Goal: Information Seeking & Learning: Find contact information

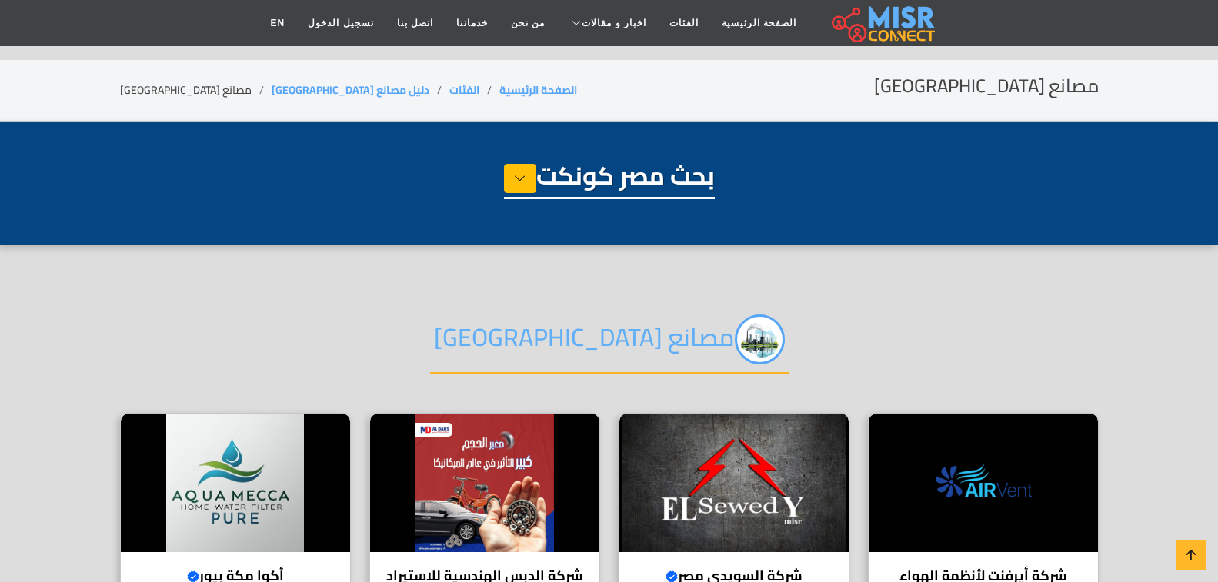
select select "**********"
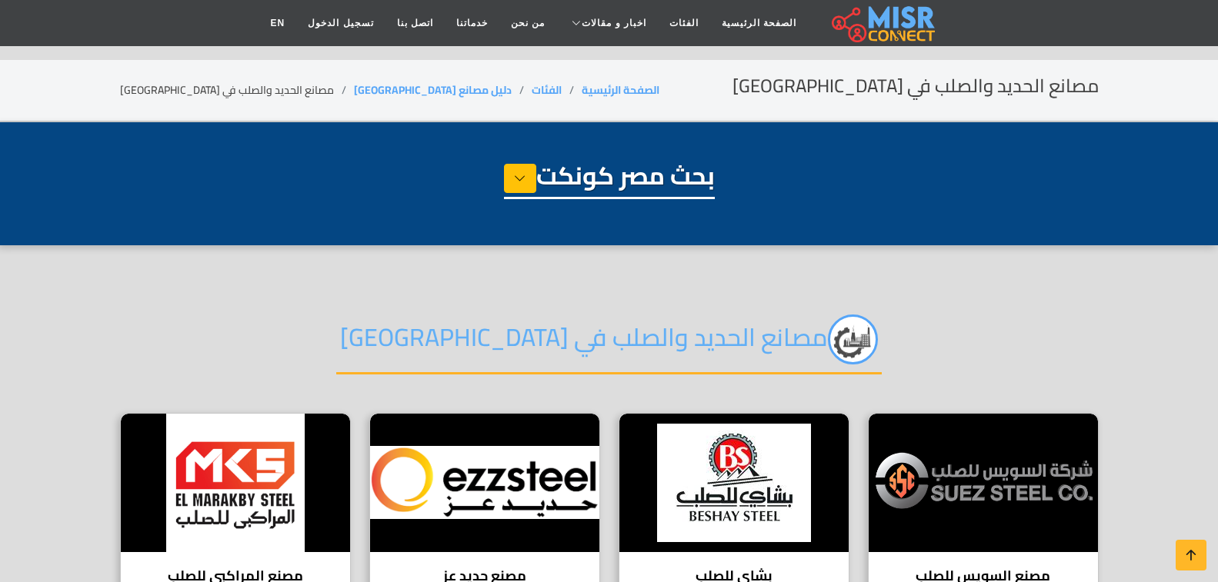
select select "**********"
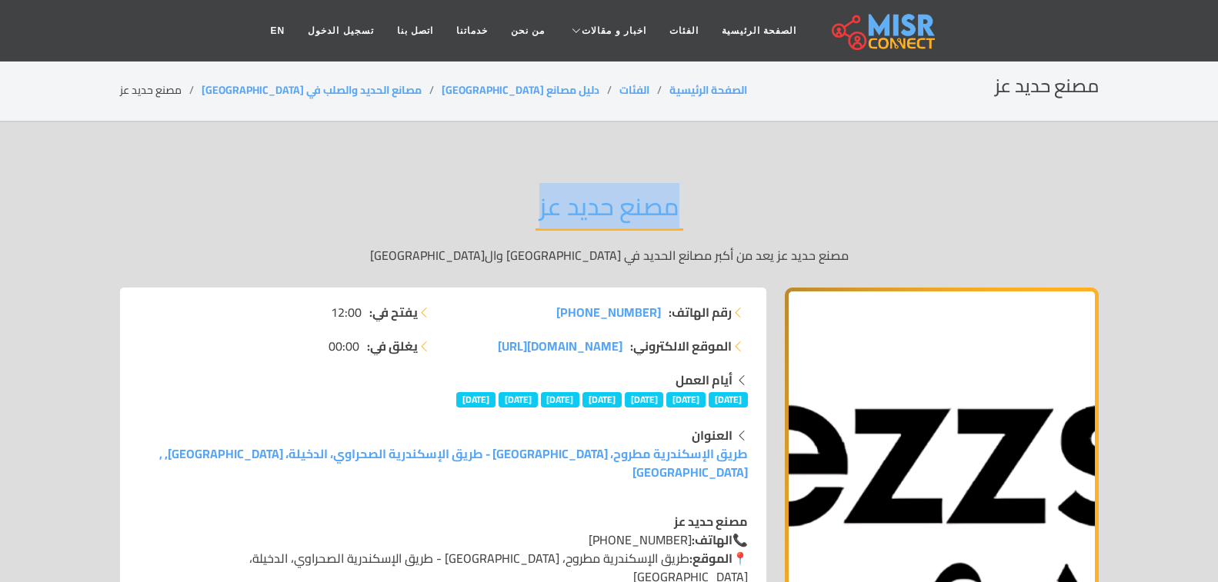
drag, startPoint x: 677, startPoint y: 198, endPoint x: 540, endPoint y: 216, distance: 138.1
click at [540, 216] on h2 "مصنع حديد عز" at bounding box center [609, 211] width 148 height 39
copy h2 "مصنع حديد عز"
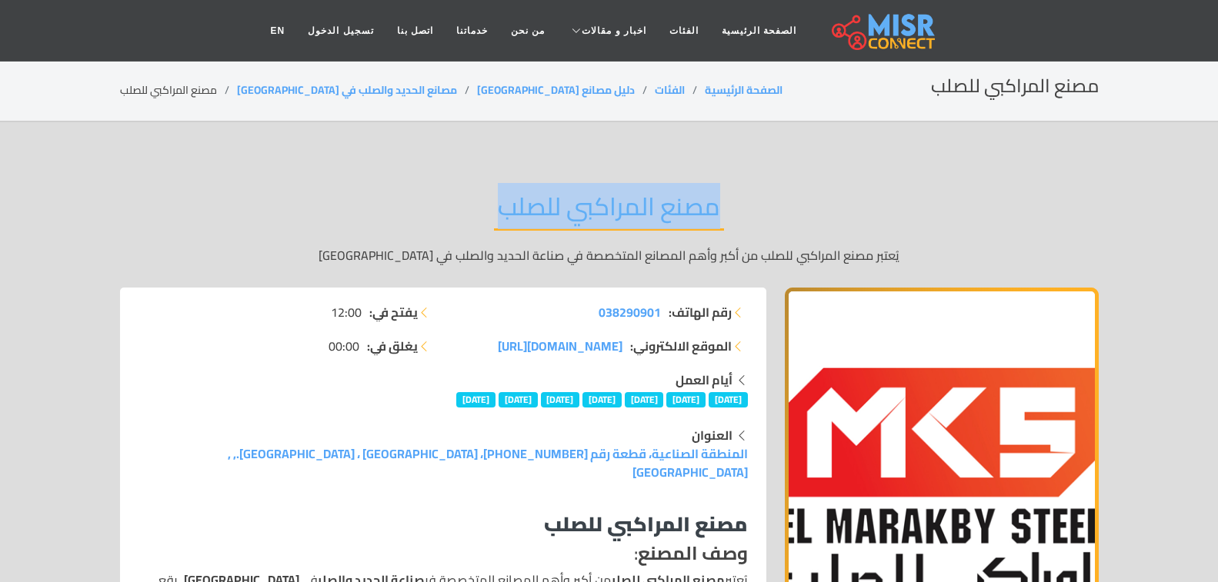
drag, startPoint x: 726, startPoint y: 208, endPoint x: 429, endPoint y: 179, distance: 298.3
click at [429, 179] on div "مصنع المراكبي للصلب يُعتبر مصنع المراكبي للصلب من أكبر وأهم المصانع المتخصصة في…" at bounding box center [609, 227] width 979 height 119
copy h2 "مصنع المراكبي للصلب"
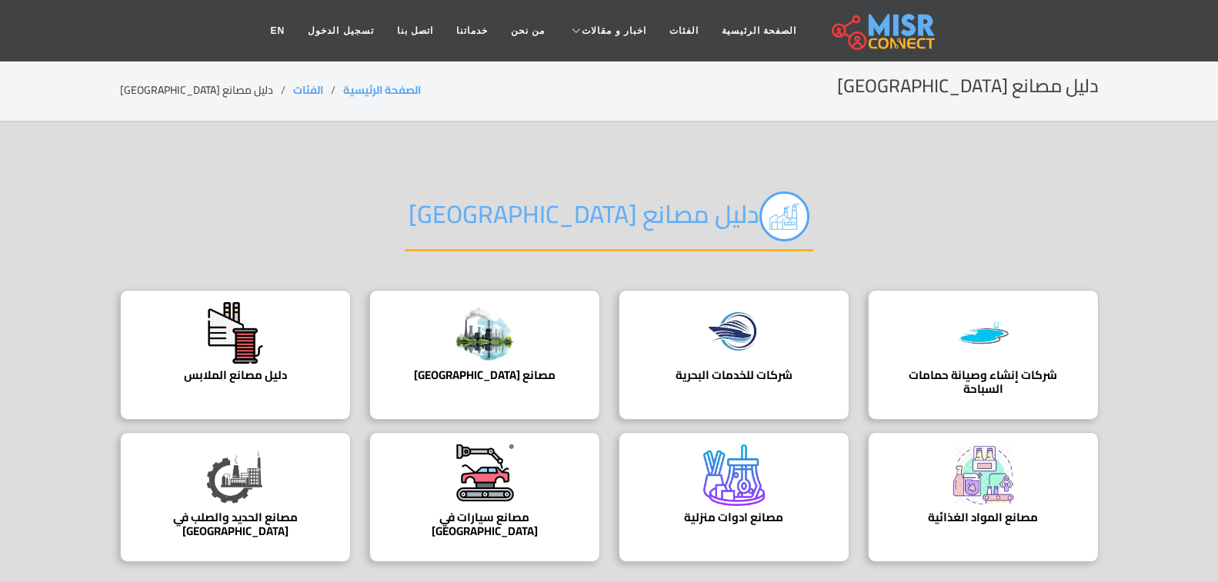
scroll to position [77, 0]
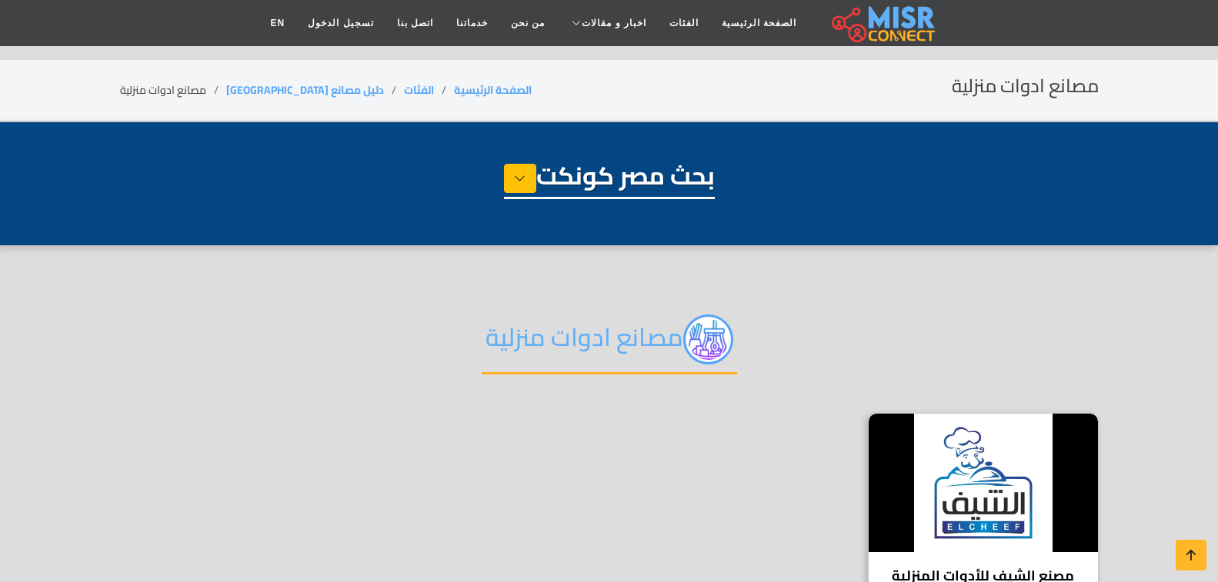
select select "**********"
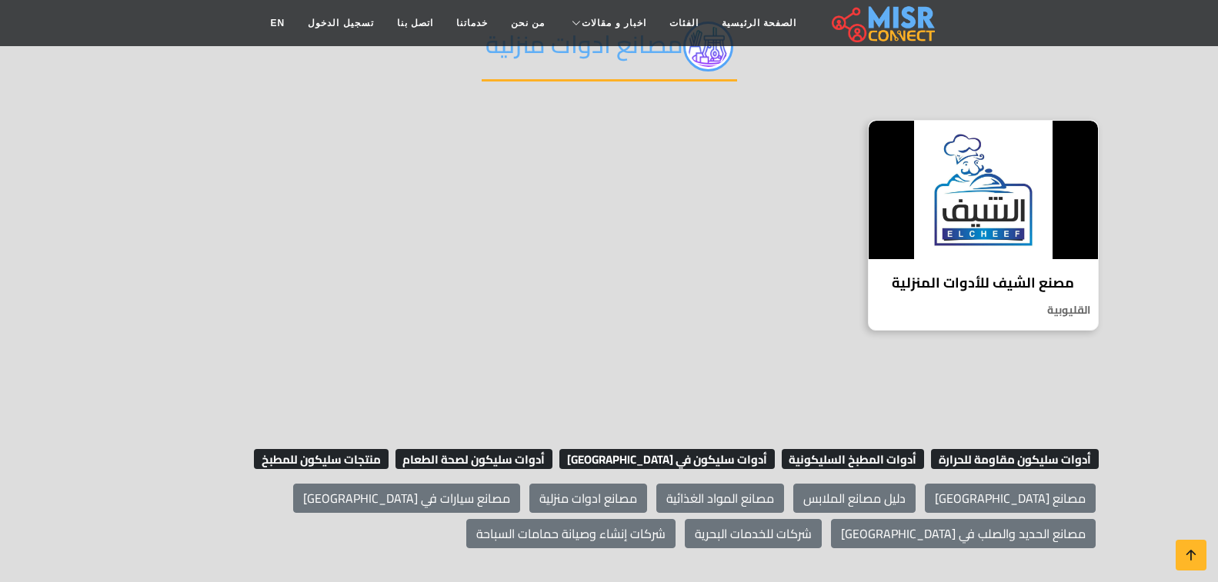
scroll to position [385, 0]
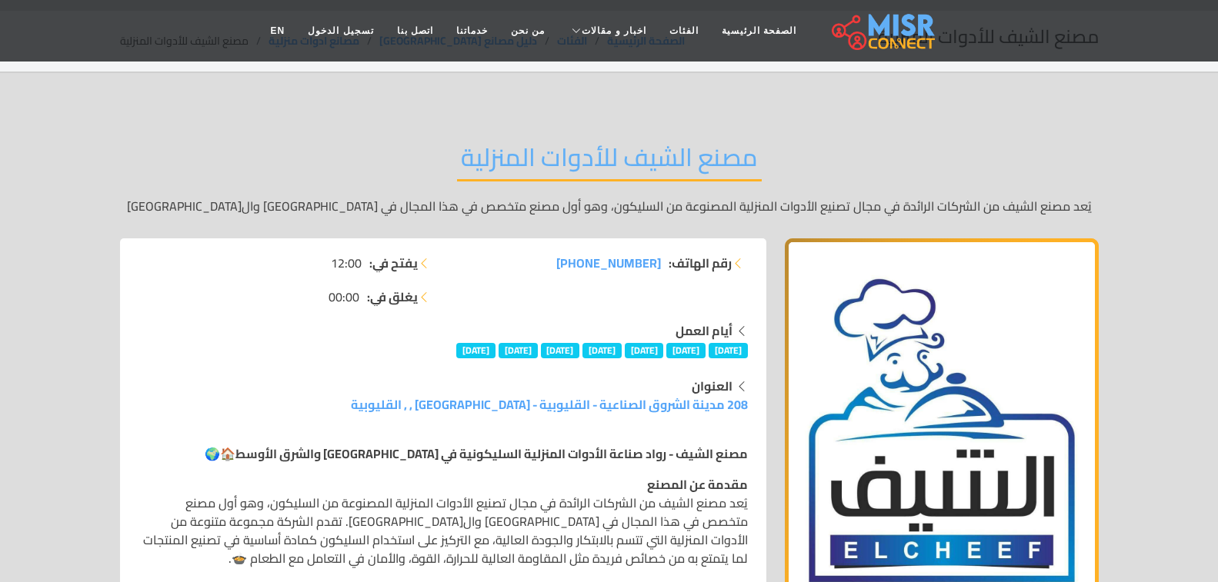
scroll to position [77, 0]
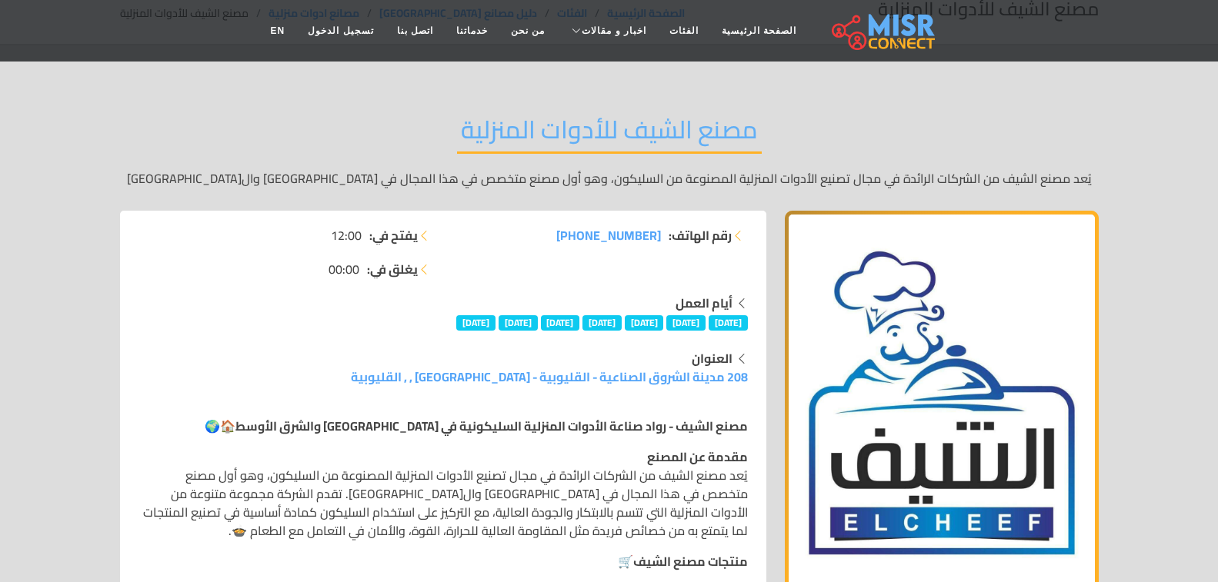
drag, startPoint x: 589, startPoint y: 236, endPoint x: 475, endPoint y: 227, distance: 114.2
click at [475, 227] on li "رقم الهاتف: [PHONE_NUMBER]" at bounding box center [599, 235] width 295 height 18
drag, startPoint x: 479, startPoint y: 210, endPoint x: 492, endPoint y: 208, distance: 13.2
click at [492, 208] on div "مصنع الشيف للأدوات المنزلية يُعد مصنع الشيف من الشركات الرائدة في مجال تصنيع ال…" at bounding box center [609, 151] width 979 height 119
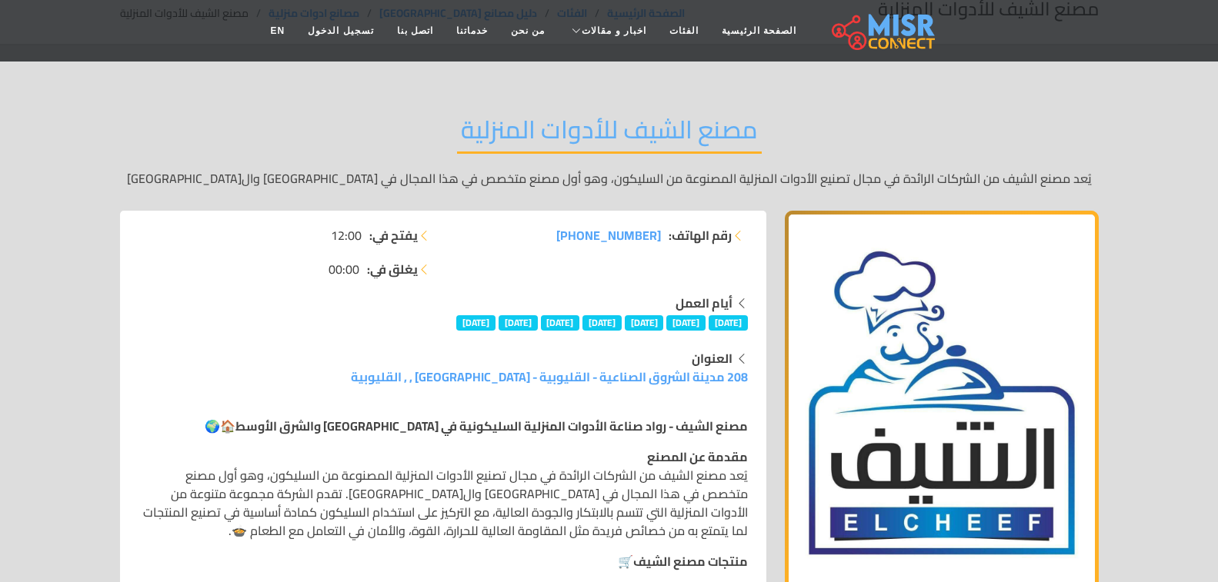
drag, startPoint x: 529, startPoint y: 213, endPoint x: 658, endPoint y: 252, distance: 134.1
copy span "+20 15 59983646"
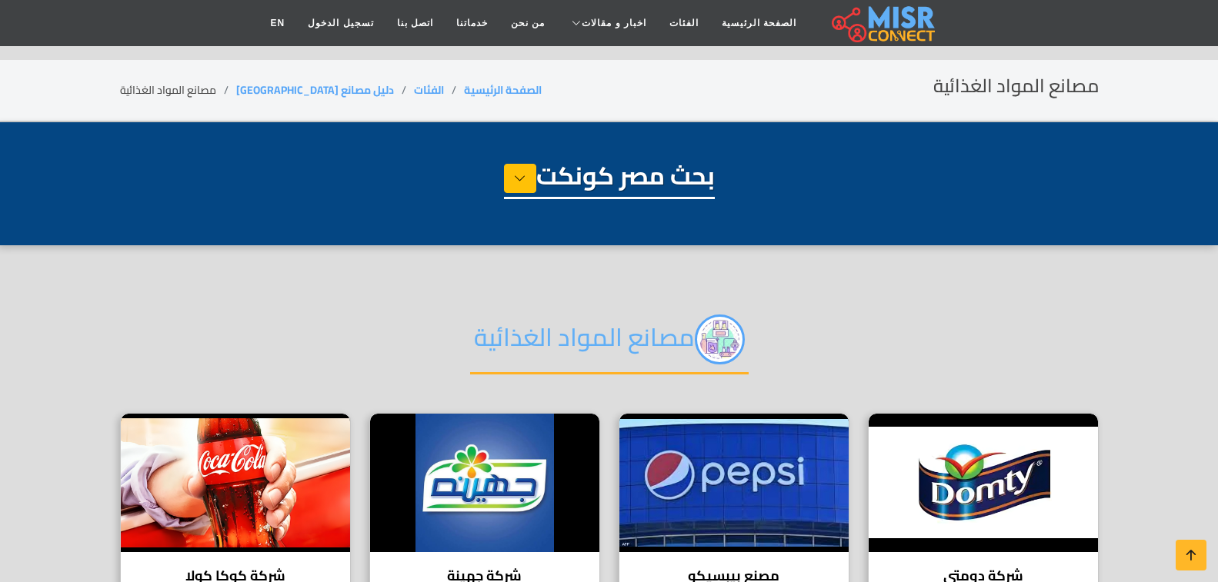
select select "**********"
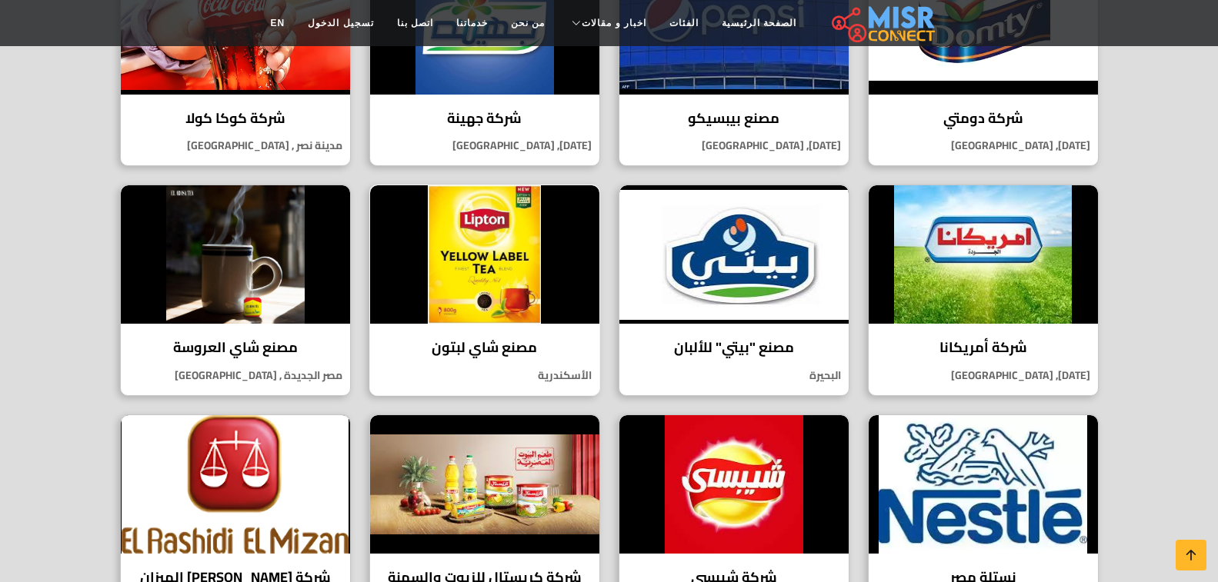
scroll to position [462, 0]
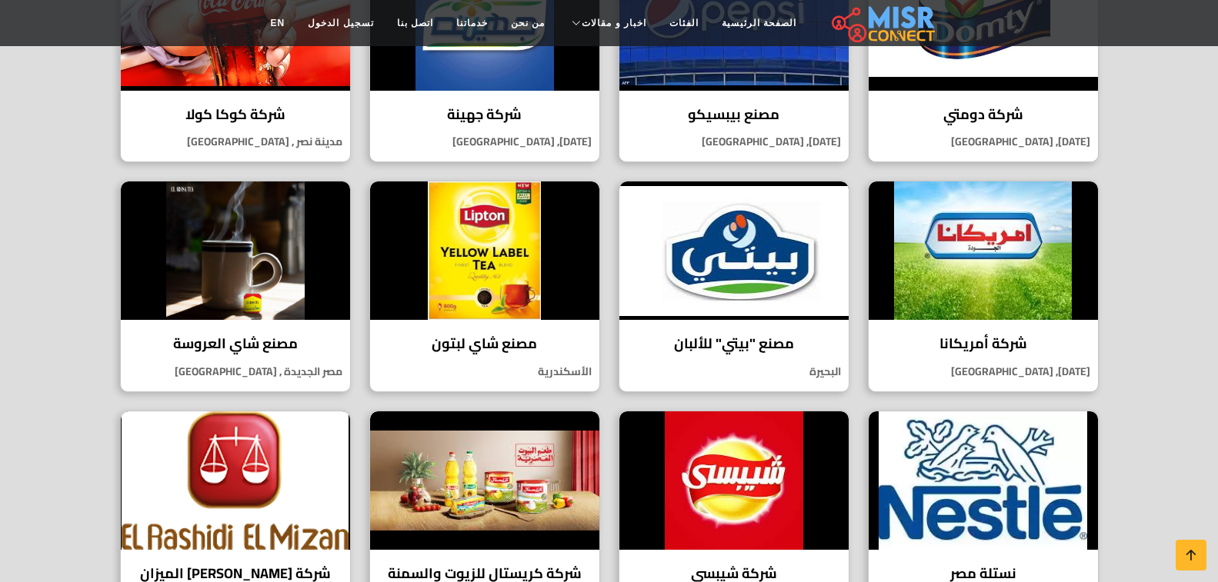
drag, startPoint x: 947, startPoint y: 298, endPoint x: 1169, endPoint y: 234, distance: 231.3
click at [1169, 234] on section "مصانع المواد الغذائية شركة دومتي تأسست شركة دومتي في عام 1990، وهي إحدى الشركات…" at bounding box center [609, 350] width 1218 height 1132
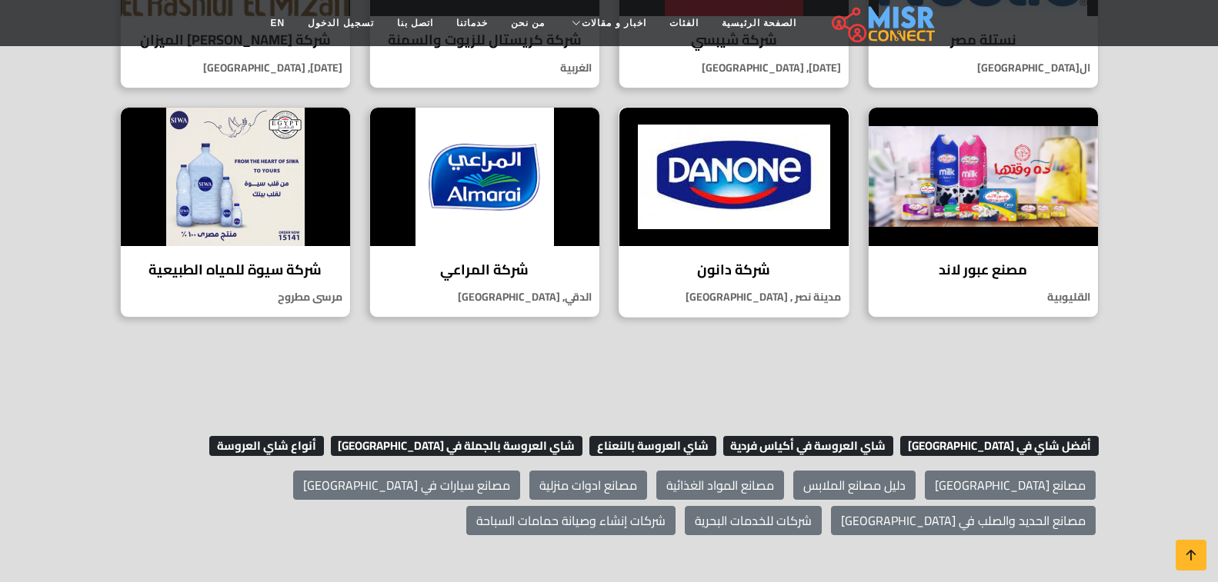
scroll to position [1000, 0]
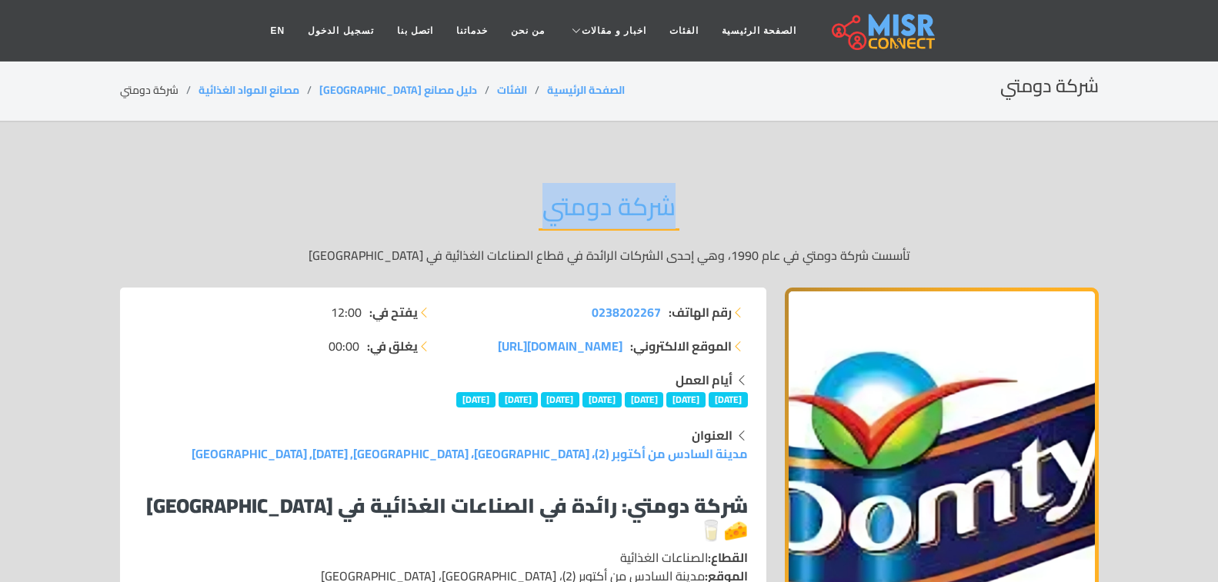
drag, startPoint x: 713, startPoint y: 218, endPoint x: 505, endPoint y: 218, distance: 208.5
click at [505, 218] on div "شركة دومتي تأسست شركة دومتي في عام 1990، وهي إحدى الشركات الرائدة في قطاع الصنا…" at bounding box center [609, 227] width 979 height 119
copy h2 "شركة دومتي"
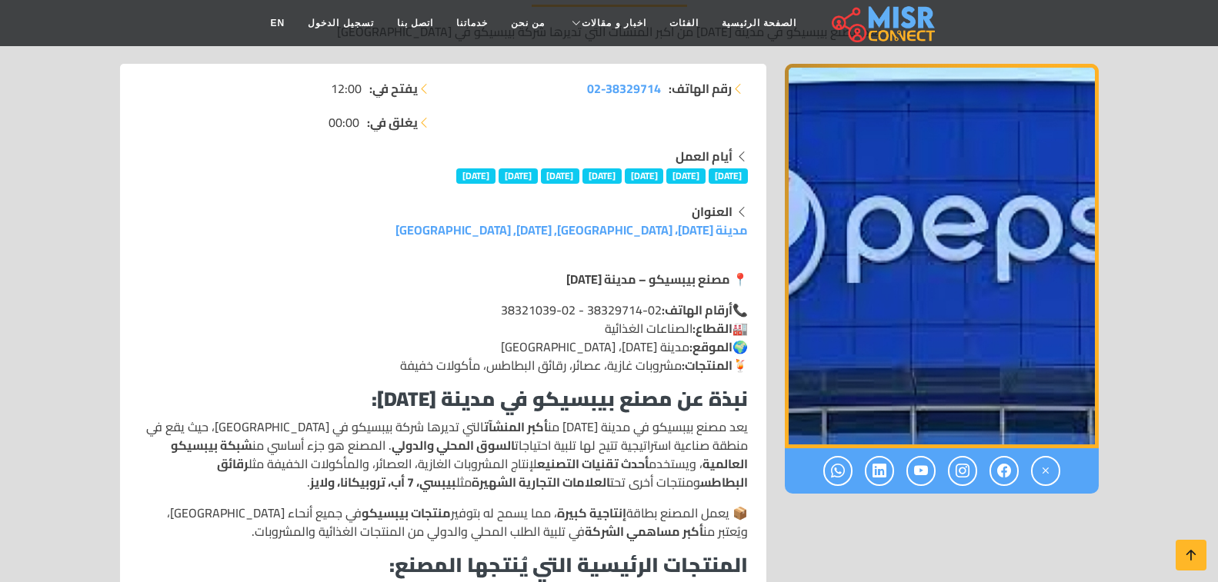
scroll to position [154, 0]
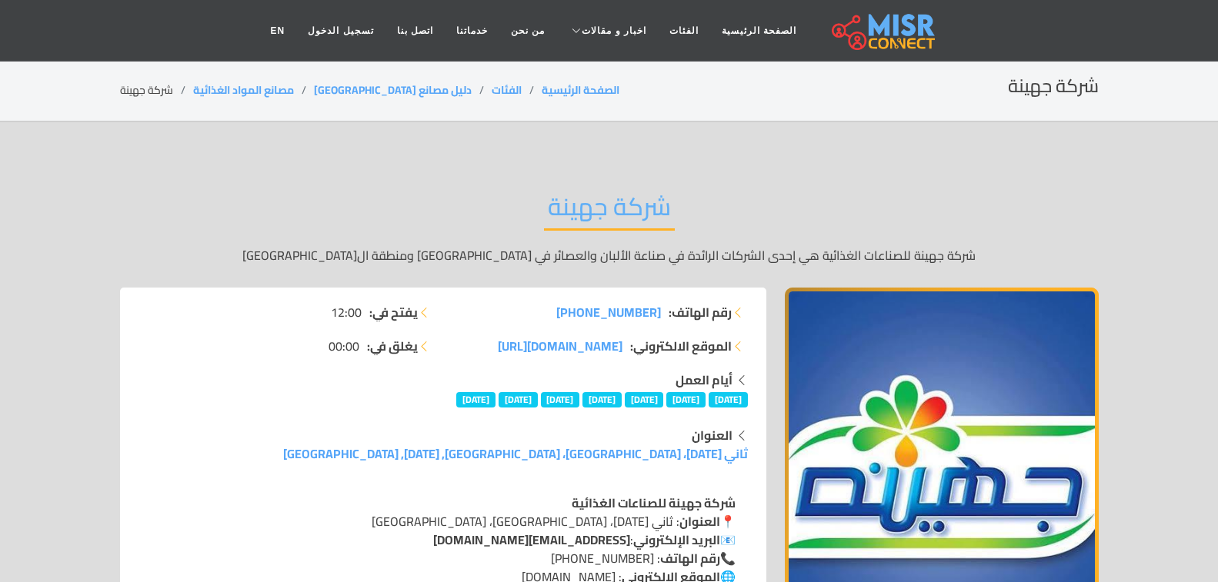
drag, startPoint x: 559, startPoint y: 309, endPoint x: 664, endPoint y: 312, distance: 105.4
click at [664, 312] on li "رقم الهاتف: +201100409956" at bounding box center [599, 312] width 295 height 18
copy li "رقم الهاتف: +201100409956"
click at [584, 347] on span "www.juhayna.com/ar/" at bounding box center [560, 346] width 125 height 23
click at [504, 201] on div "شركة جهينة شركة جهينة للصناعات الغذائية هي إحدى الشركات الرائدة في صناعة الألبا…" at bounding box center [609, 227] width 979 height 119
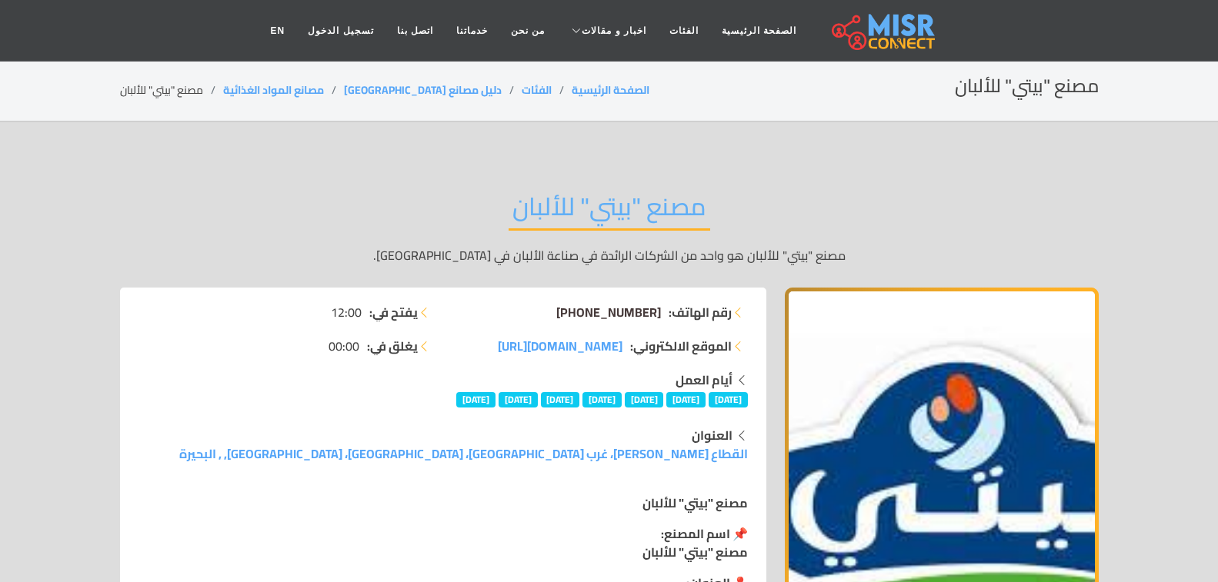
click at [657, 320] on span "+20 12 84040051" at bounding box center [608, 312] width 105 height 23
click at [852, 243] on div "مصنع "بيتي" للألبان مصنع "بيتي" للألبان هو واحد من الشركات الرائدة في صناعة الأ…" at bounding box center [609, 227] width 979 height 119
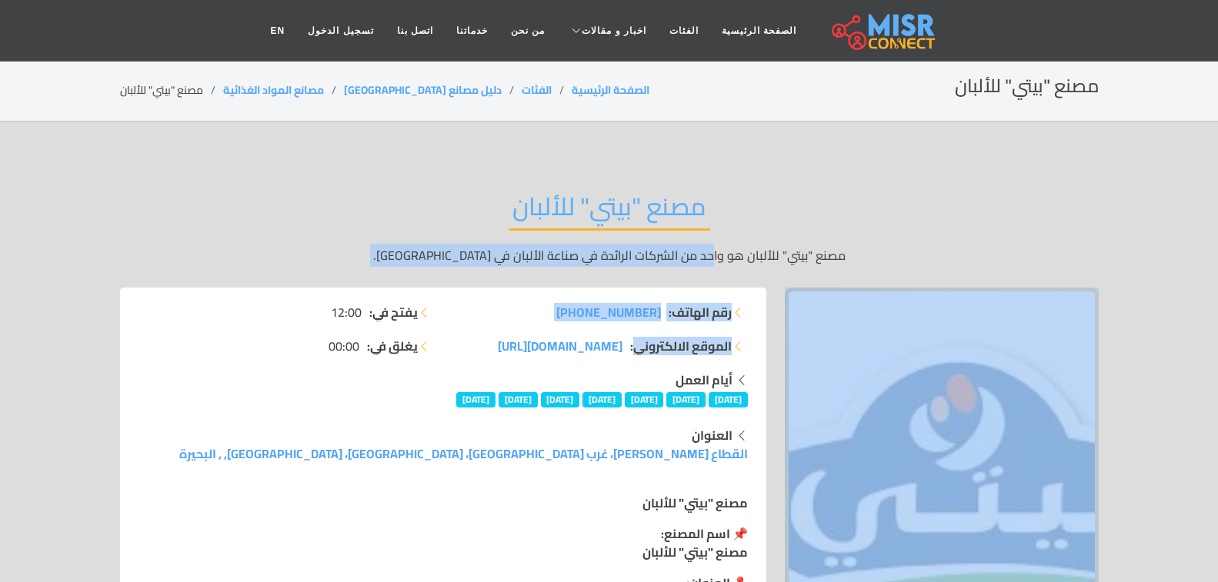
drag, startPoint x: 665, startPoint y: 283, endPoint x: 638, endPoint y: 325, distance: 50.6
click at [929, 222] on div "مصنع "بيتي" للألبان مصنع "بيتي" للألبان هو واحد من الشركات الرائدة في صناعة الأ…" at bounding box center [609, 227] width 979 height 119
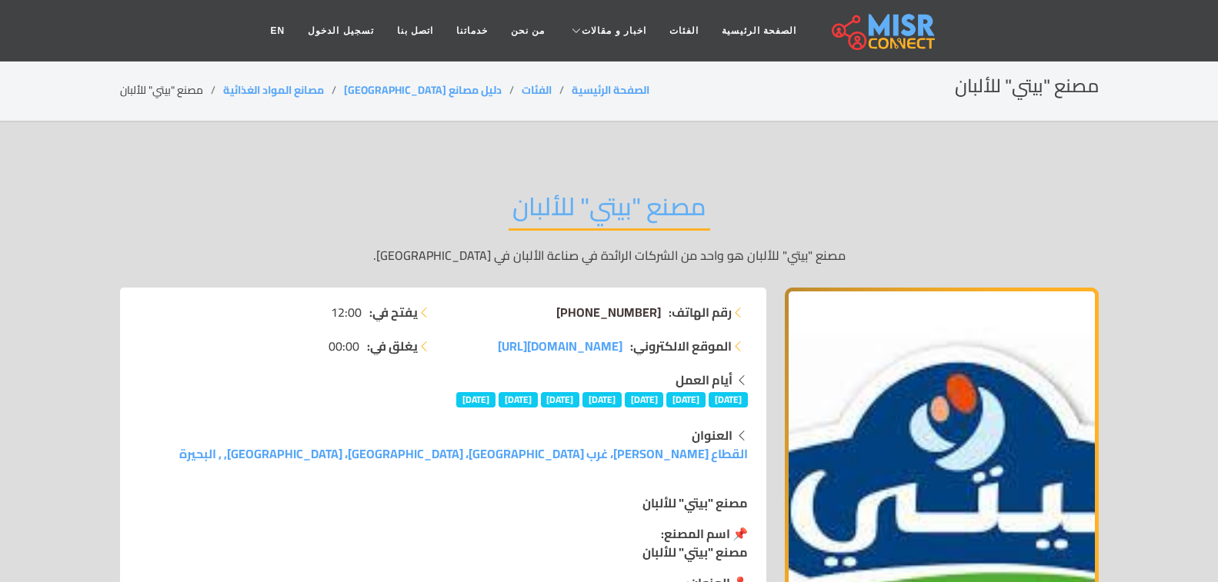
drag, startPoint x: 524, startPoint y: 294, endPoint x: 659, endPoint y: 316, distance: 136.5
copy span "+20 12 84040051"
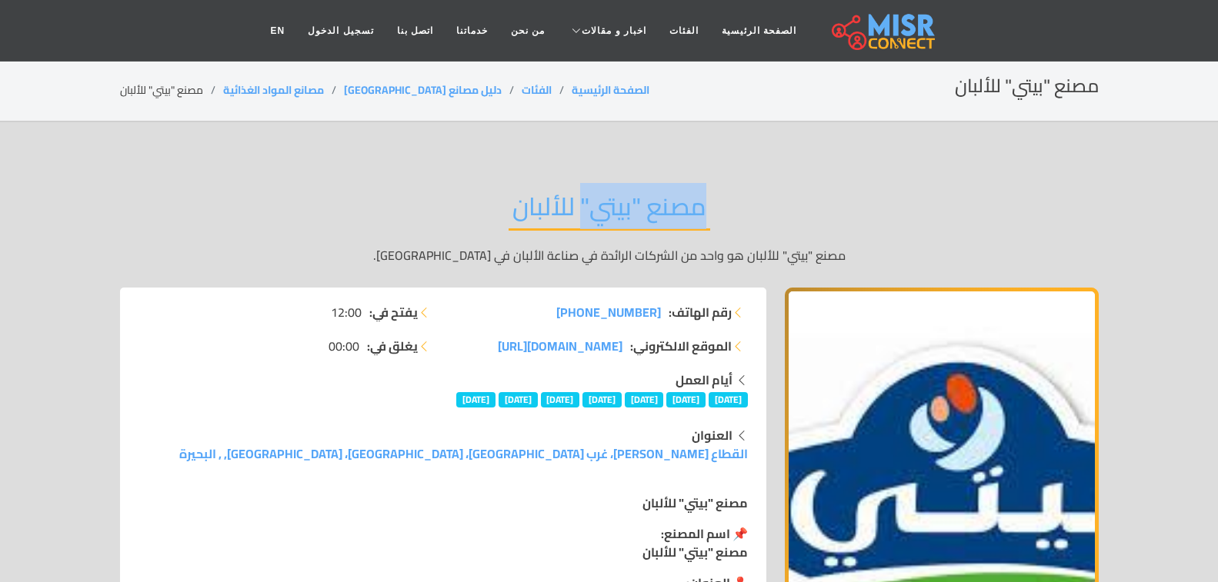
drag, startPoint x: 715, startPoint y: 197, endPoint x: 579, endPoint y: 220, distance: 138.9
click at [579, 220] on div "مصنع "بيتي" للألبان مصنع "بيتي" للألبان هو واحد من الشركات الرائدة في صناعة الأ…" at bounding box center [609, 227] width 979 height 119
copy h2 "مصنع "بيتي""
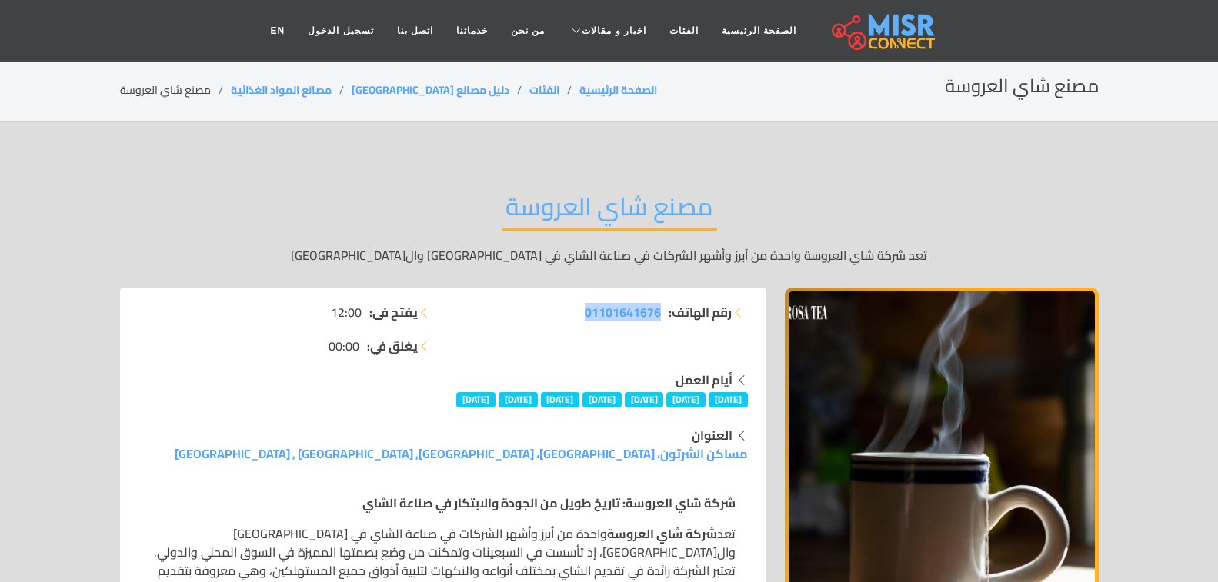
drag, startPoint x: 561, startPoint y: 317, endPoint x: 662, endPoint y: 299, distance: 103.2
copy span "01101641676"
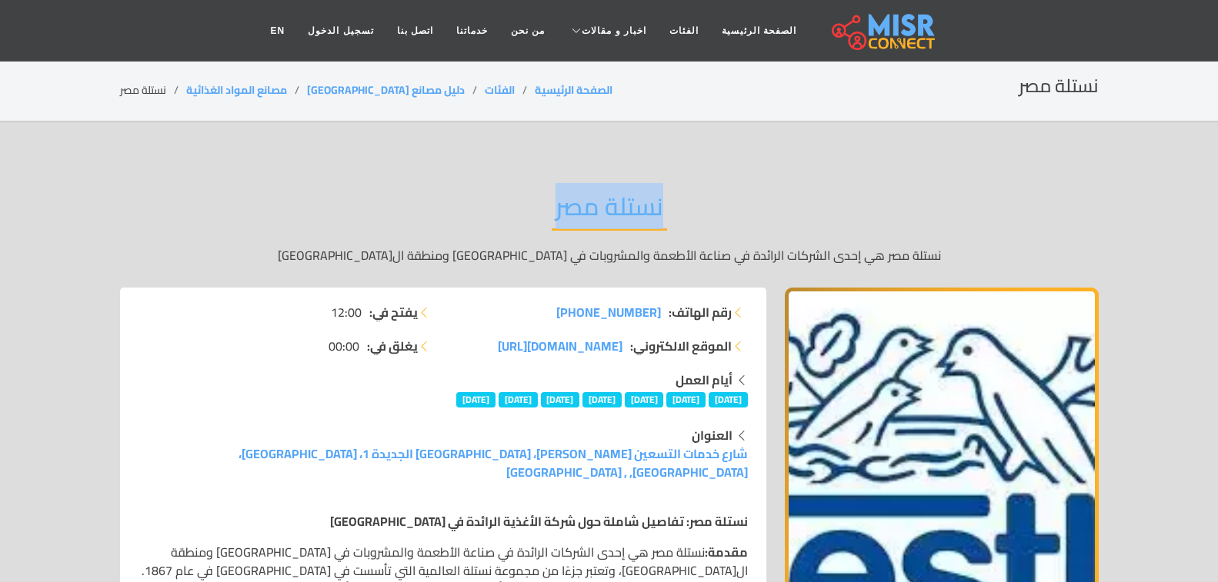
drag, startPoint x: 760, startPoint y: 229, endPoint x: 549, endPoint y: 208, distance: 211.8
click at [549, 208] on div "نستلة مصر نستلة مصر هي إحدى الشركات الرائدة في صناعة الأطعمة والمشروبات في مصر …" at bounding box center [609, 227] width 979 height 119
copy h2 "نستلة مصر"
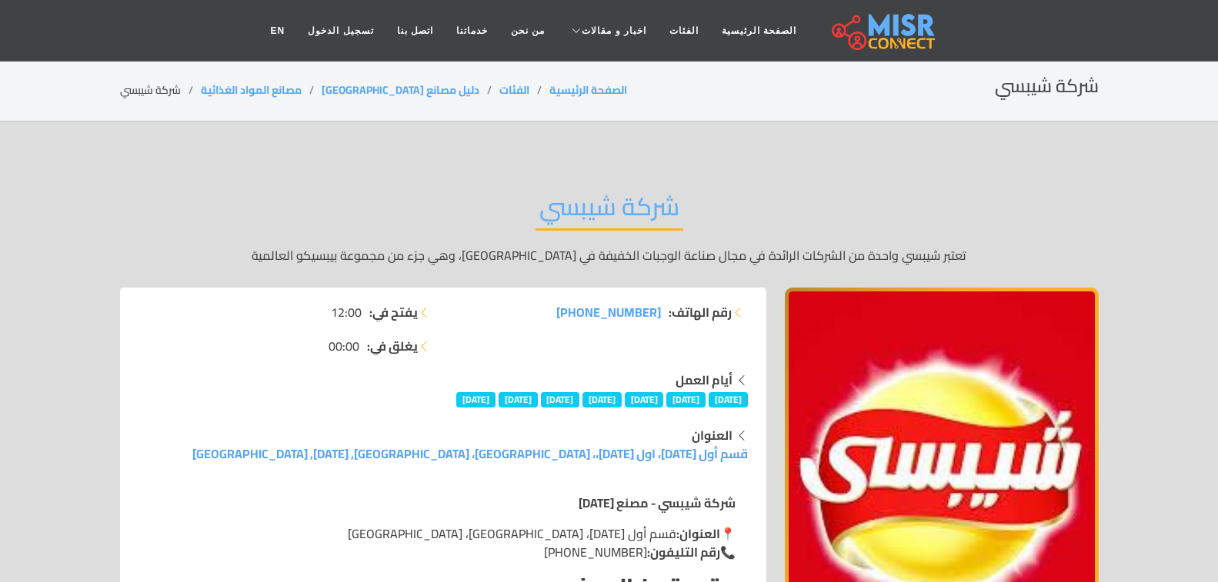
drag, startPoint x: 543, startPoint y: 300, endPoint x: 667, endPoint y: 322, distance: 125.7
copy li "رقم الهاتف: [PHONE_NUMBER]"
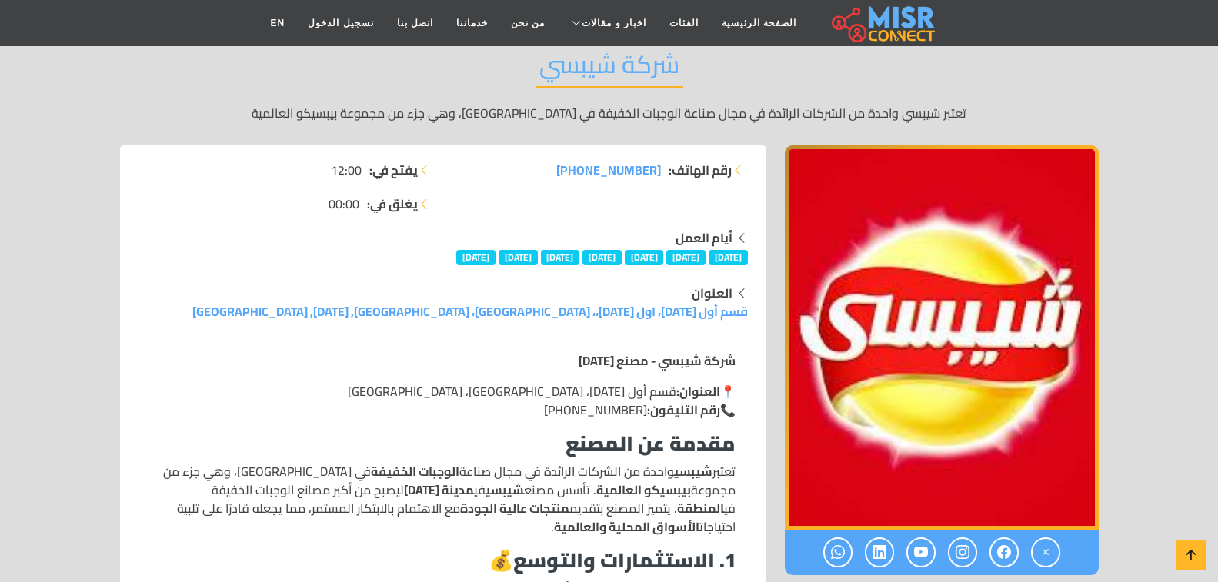
scroll to position [154, 0]
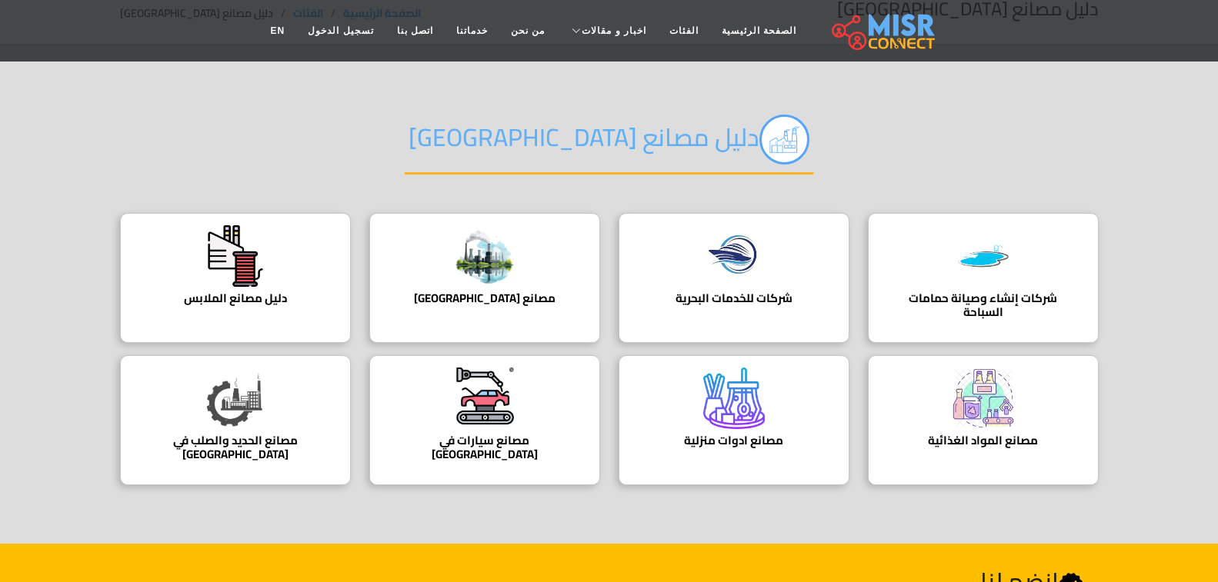
scroll to position [77, 0]
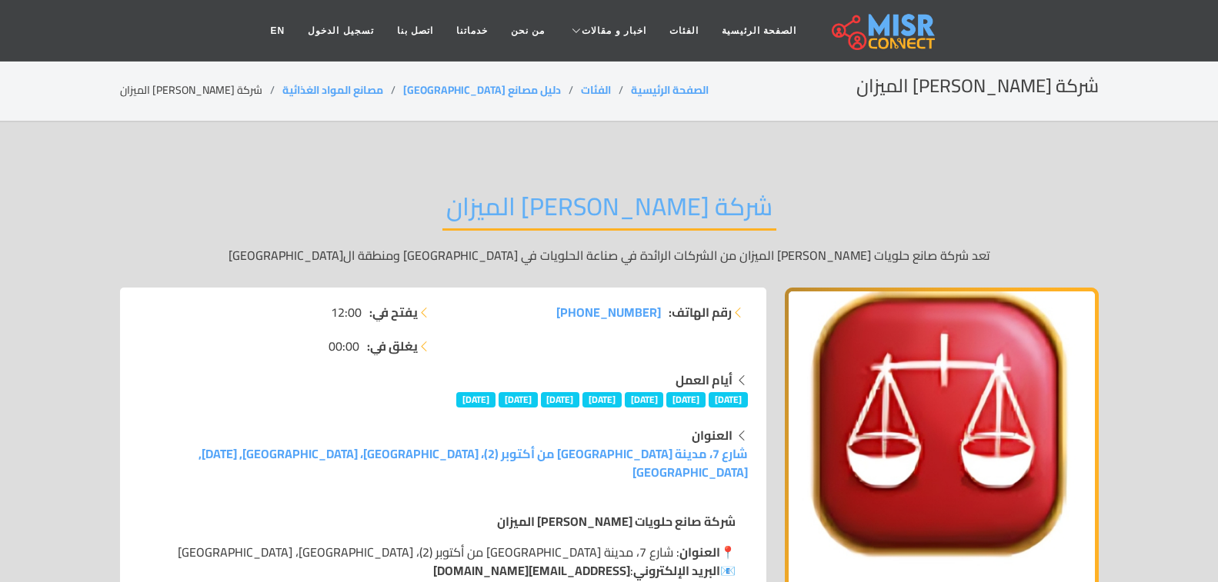
drag, startPoint x: 545, startPoint y: 312, endPoint x: 683, endPoint y: 319, distance: 138.7
click at [683, 319] on li "رقم الهاتف: +20 10 13392758" at bounding box center [599, 312] width 295 height 18
click at [532, 318] on li "رقم الهاتف: +20 10 13392758" at bounding box center [599, 312] width 295 height 18
drag, startPoint x: 546, startPoint y: 313, endPoint x: 662, endPoint y: 329, distance: 116.4
click at [662, 329] on div "رقم الهاتف: +20 10 13392758" at bounding box center [600, 337] width 314 height 68
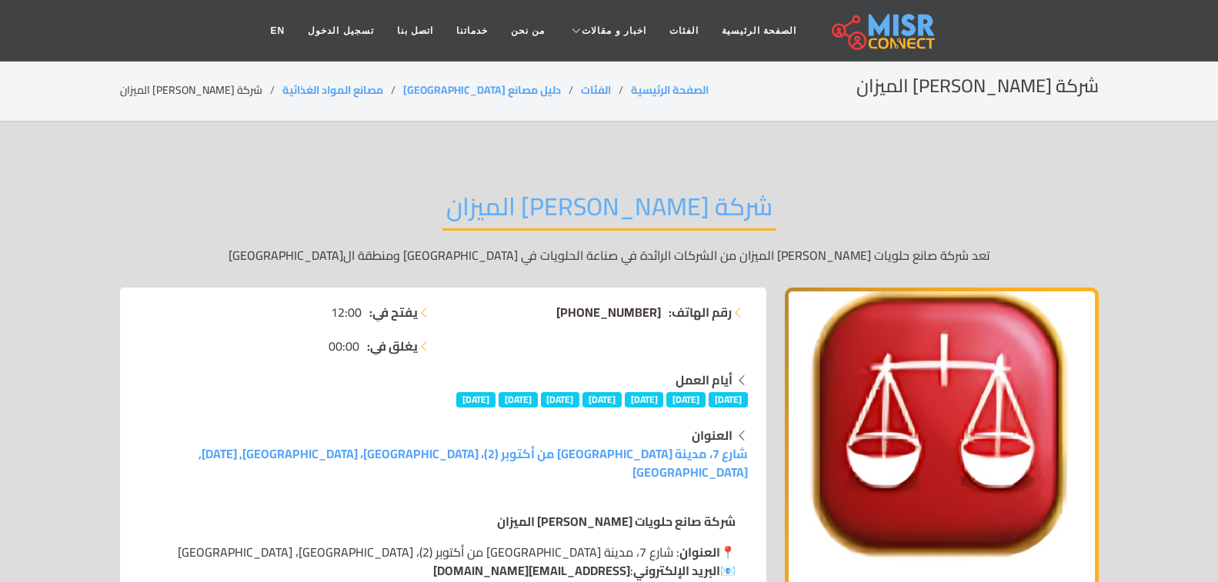
copy span "+20 10 13392758"
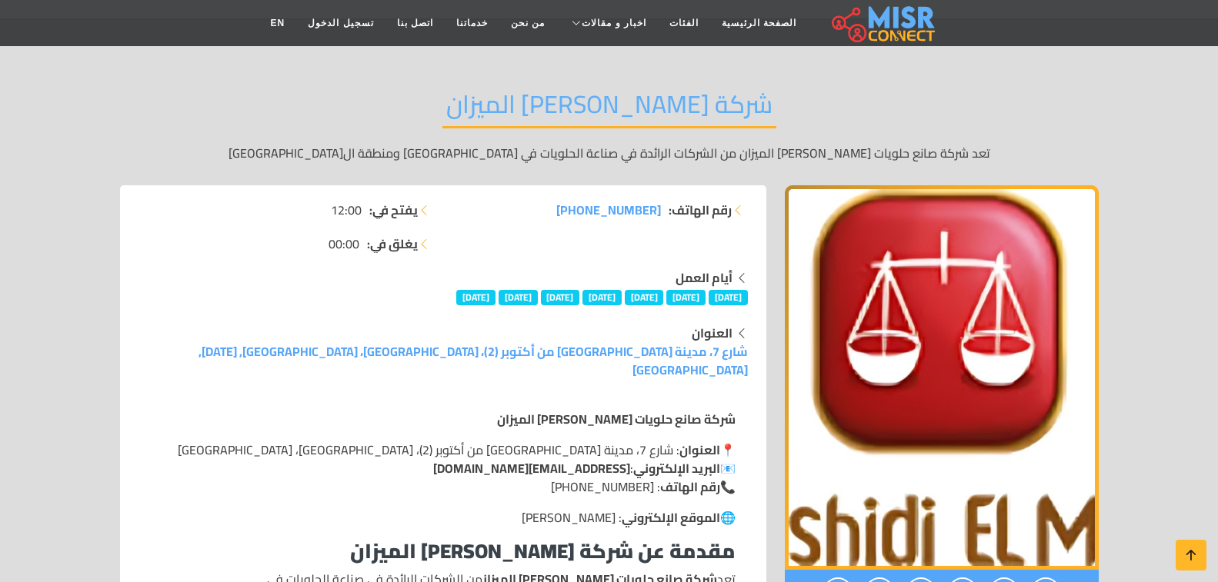
scroll to position [154, 0]
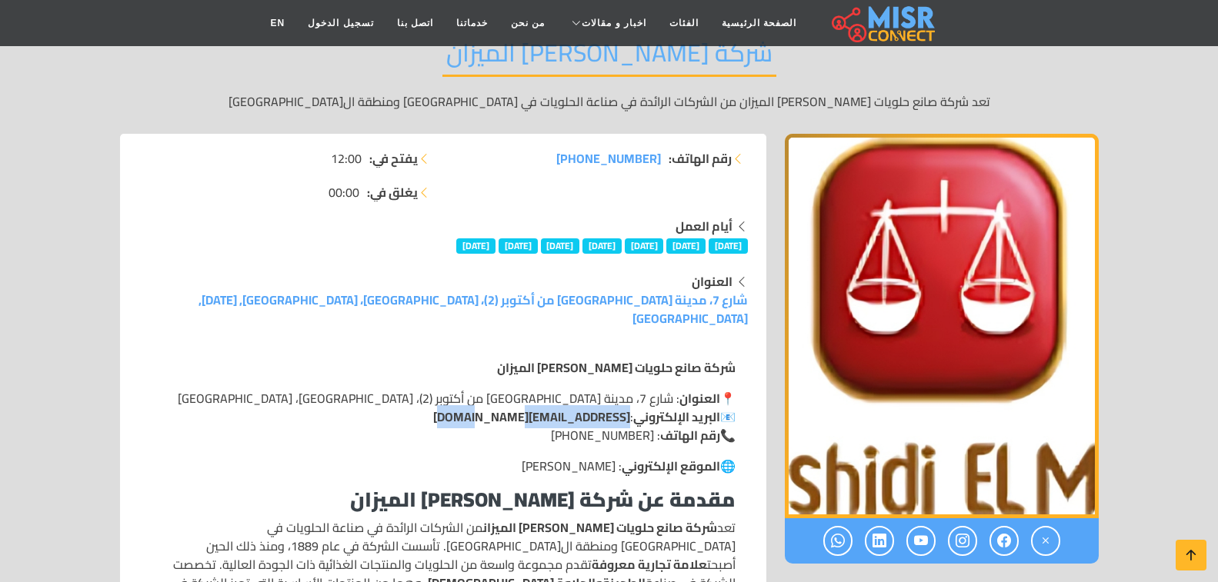
drag, startPoint x: 500, startPoint y: 392, endPoint x: 626, endPoint y: 399, distance: 126.4
click at [626, 399] on p "📍 العنوان : شارع 7، مدينة السادس من أكتوبر (2)، محافظة الجيزة، مصر 📧 البريد الإ…" at bounding box center [443, 416] width 585 height 55
copy link "careers@elrashidi.com"
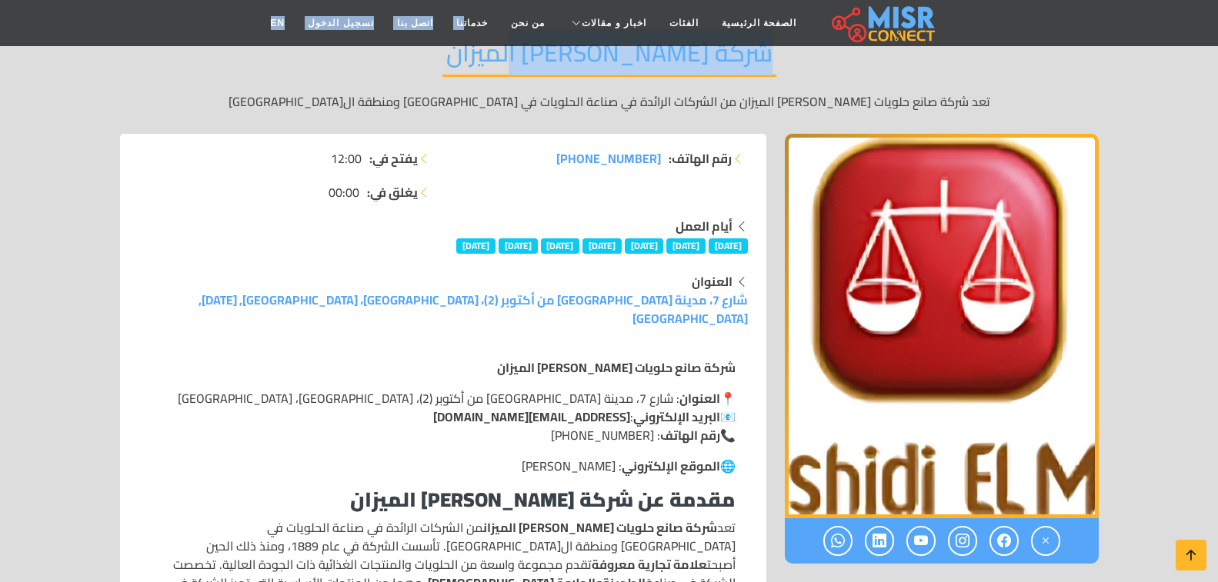
drag, startPoint x: 477, startPoint y: 45, endPoint x: 499, endPoint y: 87, distance: 47.8
click at [849, 72] on div "شركة الرشيدي الميزان تعد شركة صانع حلويات الرشيدي الميزان من الشركات الرائدة في…" at bounding box center [609, 74] width 979 height 119
drag, startPoint x: 780, startPoint y: 78, endPoint x: 495, endPoint y: 61, distance: 285.2
click at [495, 61] on div "شركة الرشيدي الميزان تعد شركة صانع حلويات الرشيدي الميزان من الشركات الرائدة في…" at bounding box center [609, 74] width 979 height 119
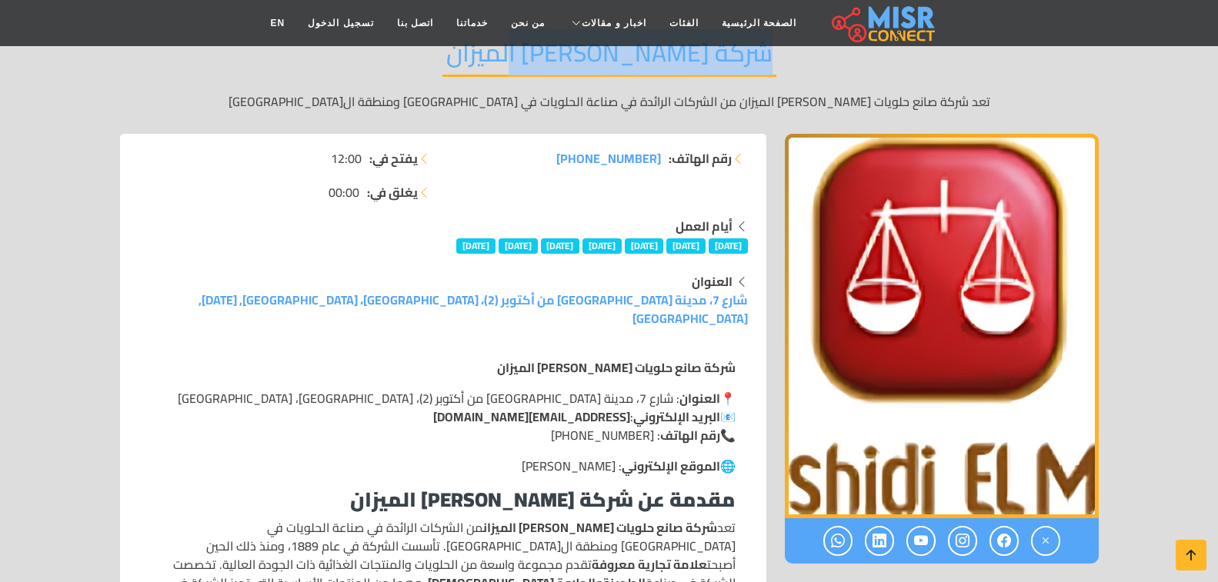
copy h2 "شركة الرشيدي الميزان"
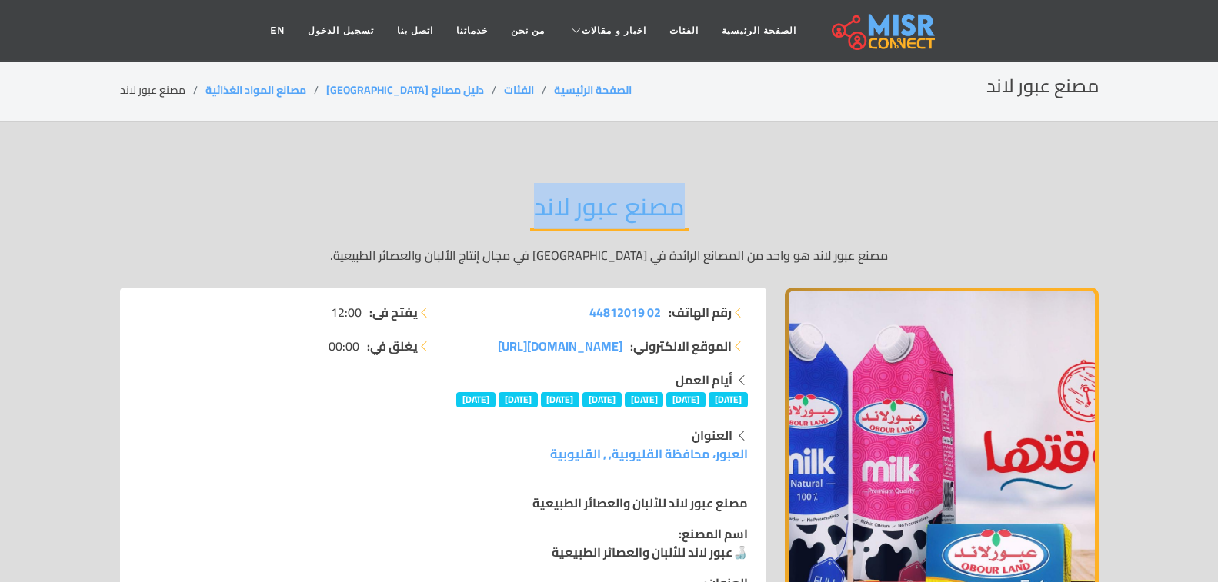
drag, startPoint x: 693, startPoint y: 202, endPoint x: 510, endPoint y: 216, distance: 183.7
click at [510, 216] on div "مصنع عبور لاند مصنع عبور لاند هو واحد من المصانع الرائدة في [GEOGRAPHIC_DATA] ف…" at bounding box center [609, 227] width 979 height 119
copy h2 "مصنع عبور لاند"
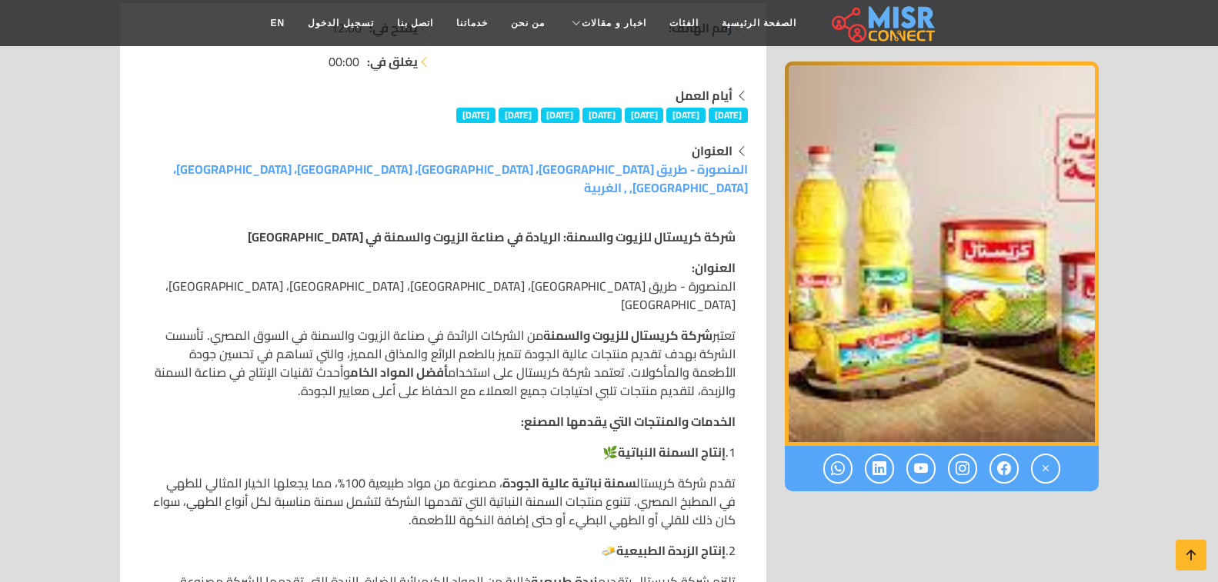
scroll to position [385, 0]
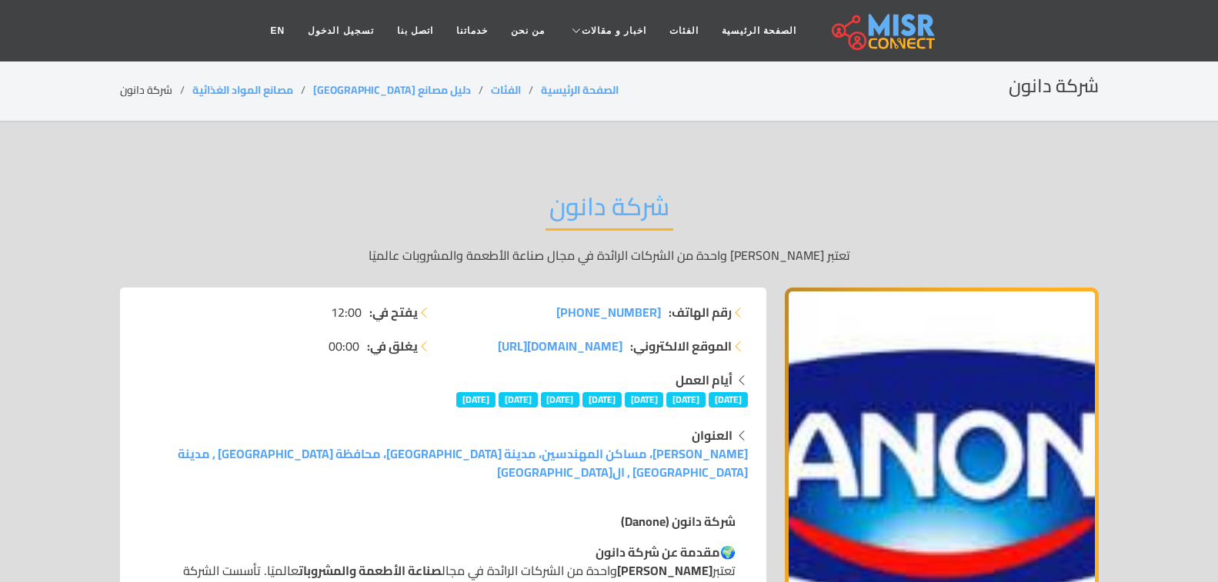
drag, startPoint x: 679, startPoint y: 199, endPoint x: 544, endPoint y: 213, distance: 136.1
click at [544, 213] on div "شركة دانون تعتبر دانون واحدة من الشركات الرائدة في مجال صناعة الأطعمة والمشروبا…" at bounding box center [609, 227] width 979 height 119
copy h2 "شركة دانون"
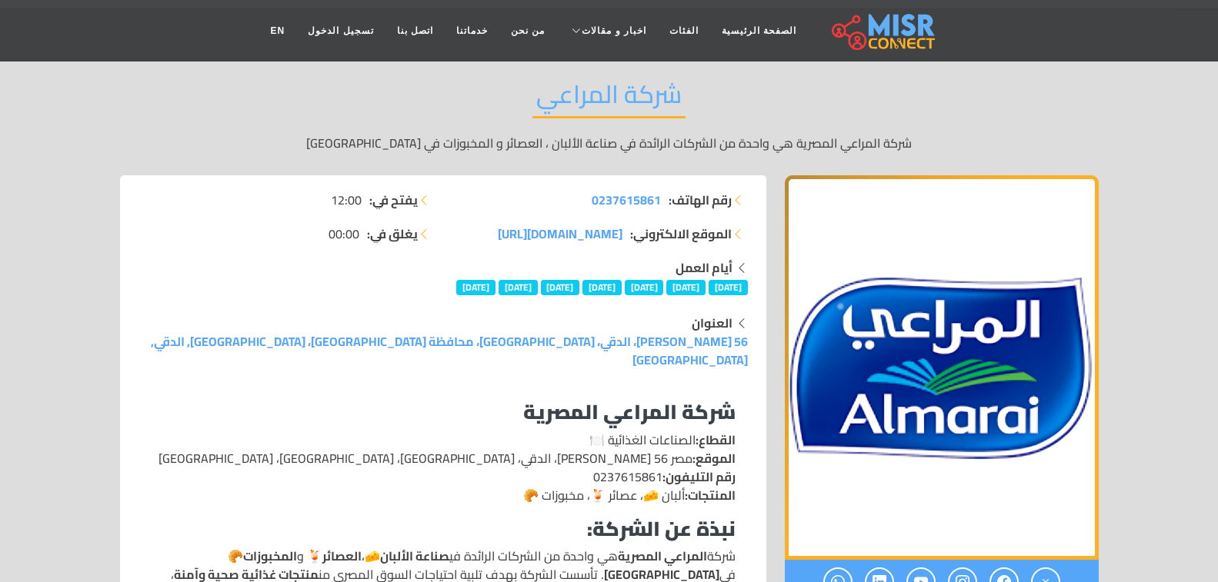
scroll to position [154, 0]
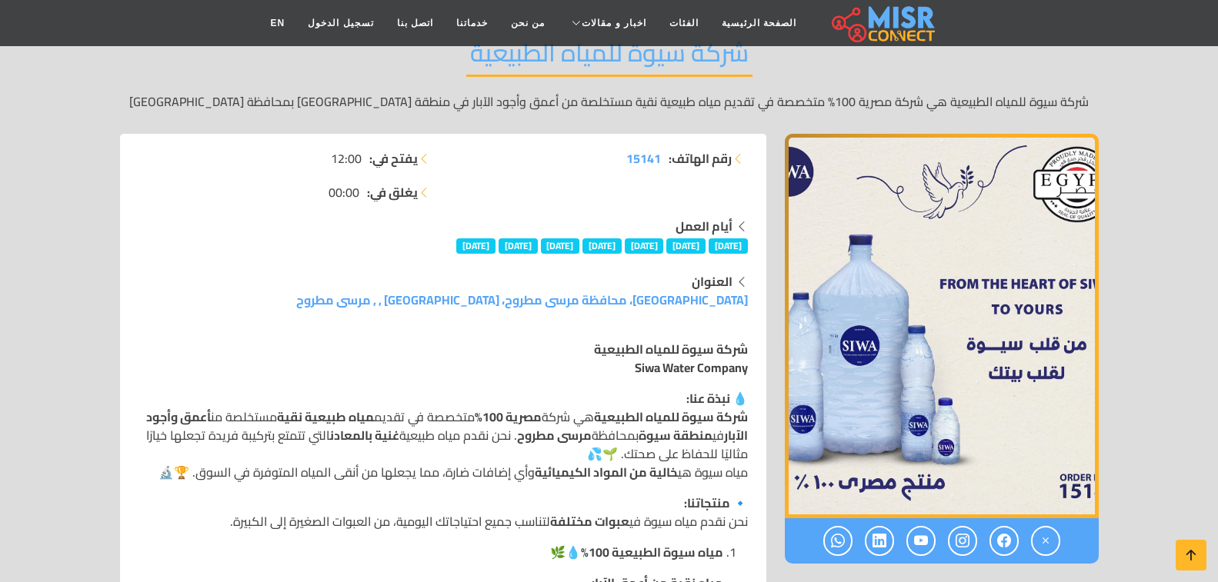
scroll to position [231, 0]
